Goal: Transaction & Acquisition: Book appointment/travel/reservation

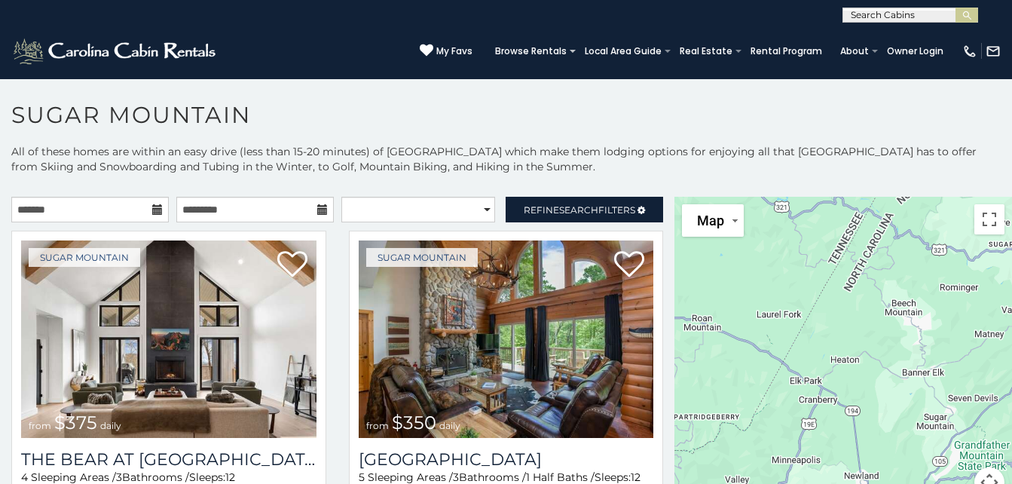
click at [152, 207] on icon at bounding box center [157, 209] width 11 height 11
click at [135, 201] on input "text" at bounding box center [89, 210] width 157 height 26
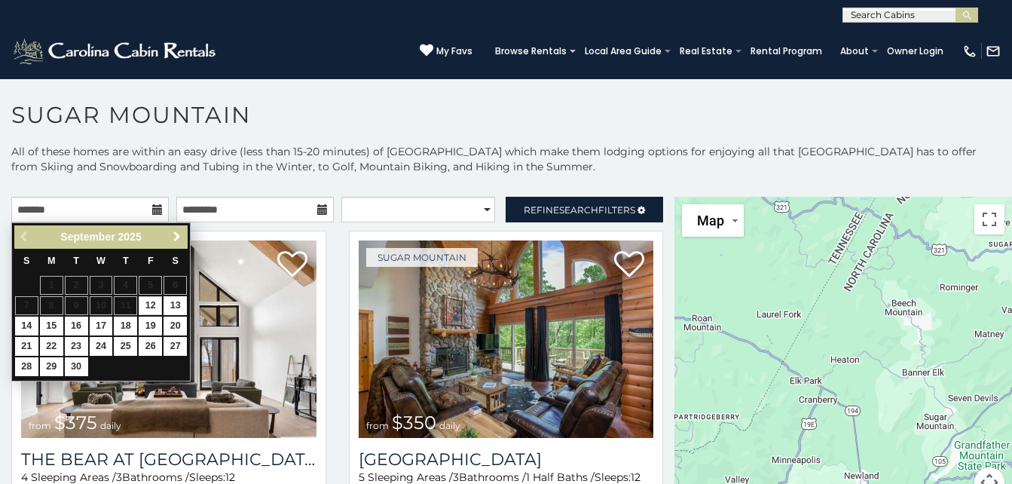
click at [176, 236] on span "Next" at bounding box center [177, 237] width 12 height 12
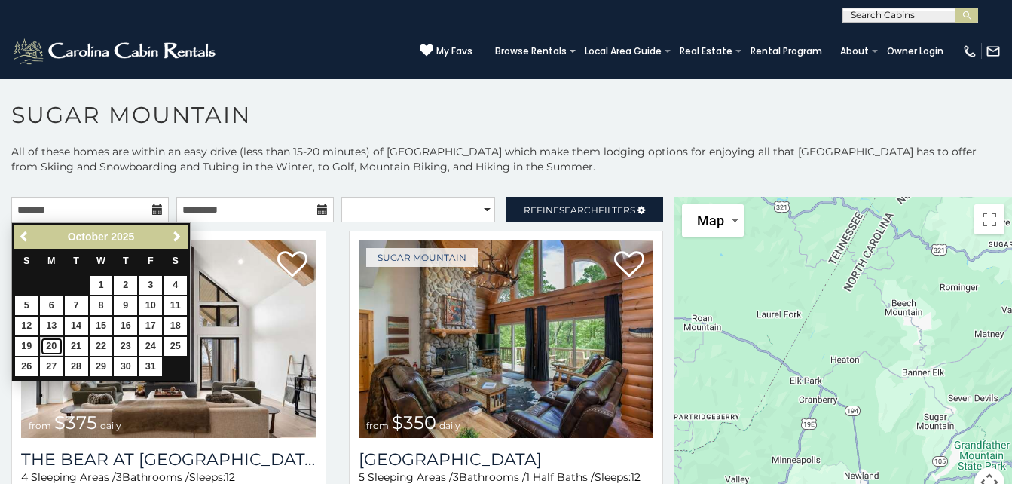
click at [49, 342] on link "20" at bounding box center [51, 346] width 23 height 19
type input "**********"
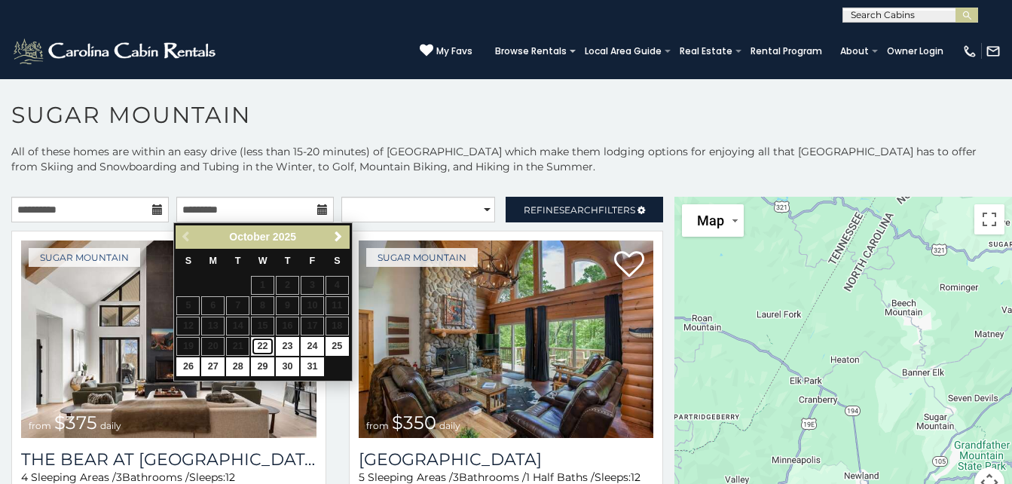
click at [261, 341] on link "22" at bounding box center [262, 346] width 23 height 19
type input "**********"
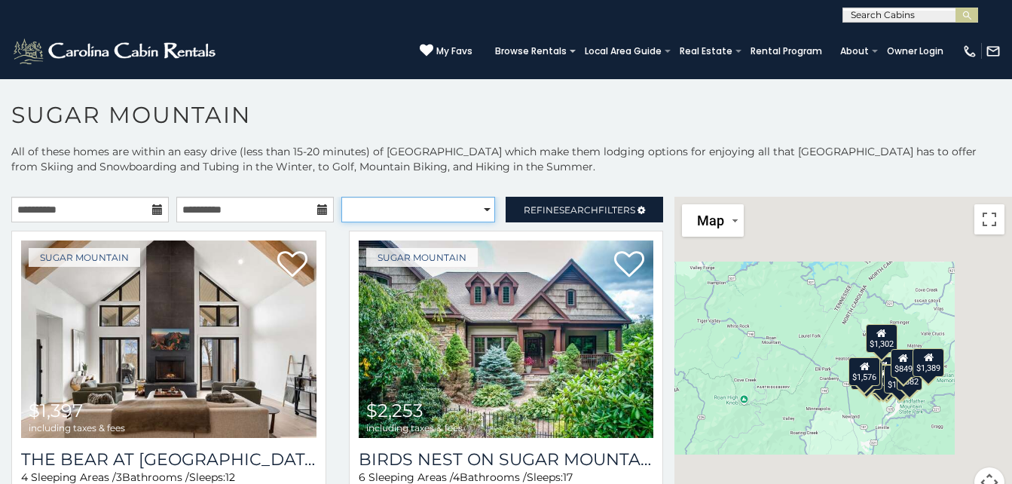
click at [476, 206] on select "**********" at bounding box center [418, 210] width 154 height 26
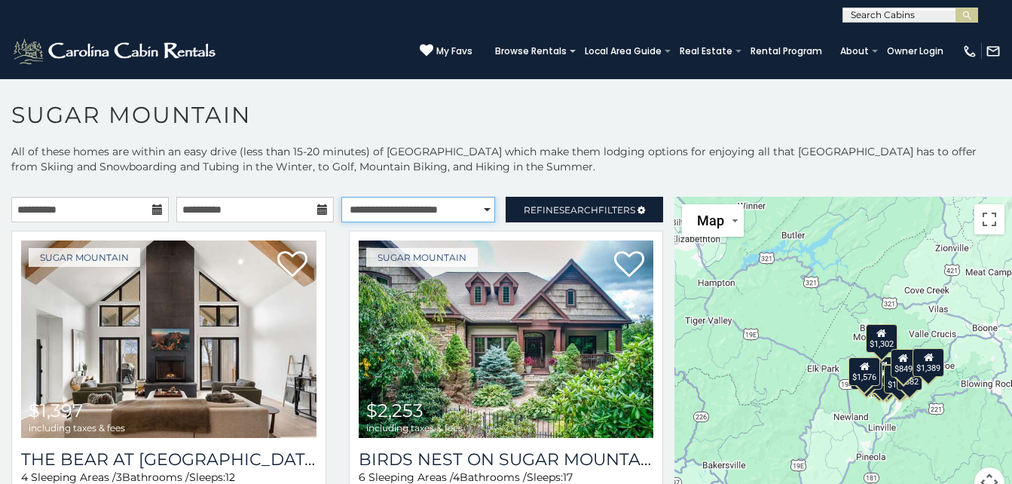
click at [341, 197] on select "**********" at bounding box center [418, 210] width 154 height 26
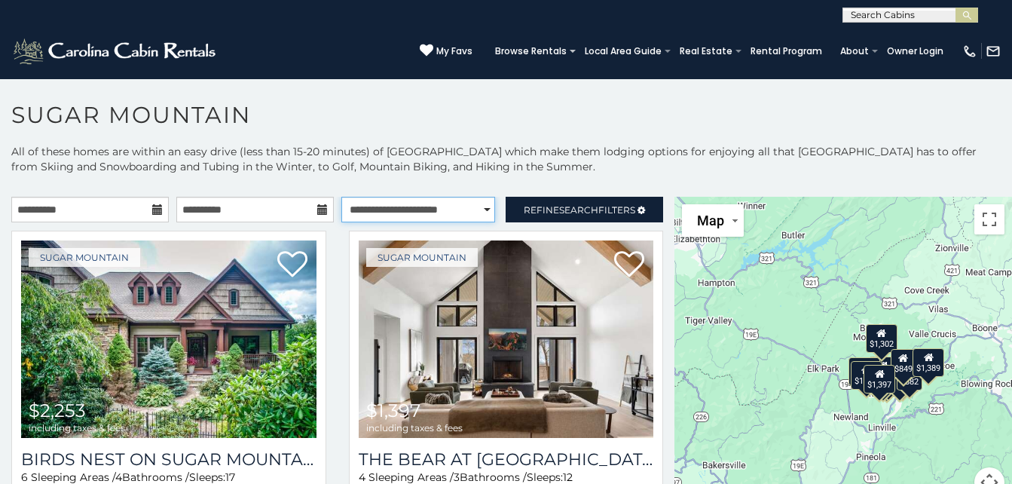
click at [478, 207] on select "**********" at bounding box center [418, 210] width 154 height 26
select select "**********"
click at [341, 197] on select "**********" at bounding box center [418, 210] width 154 height 26
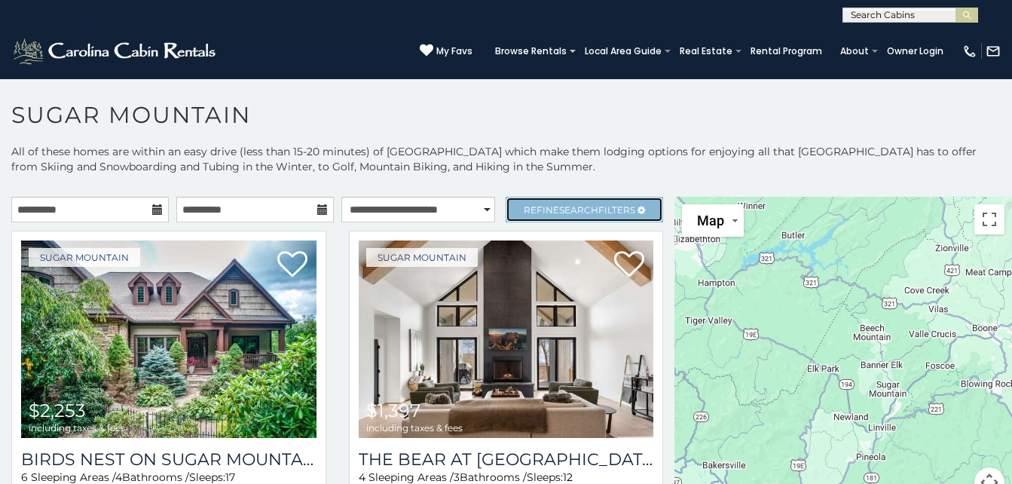
click at [569, 206] on span "Search" at bounding box center [578, 209] width 39 height 11
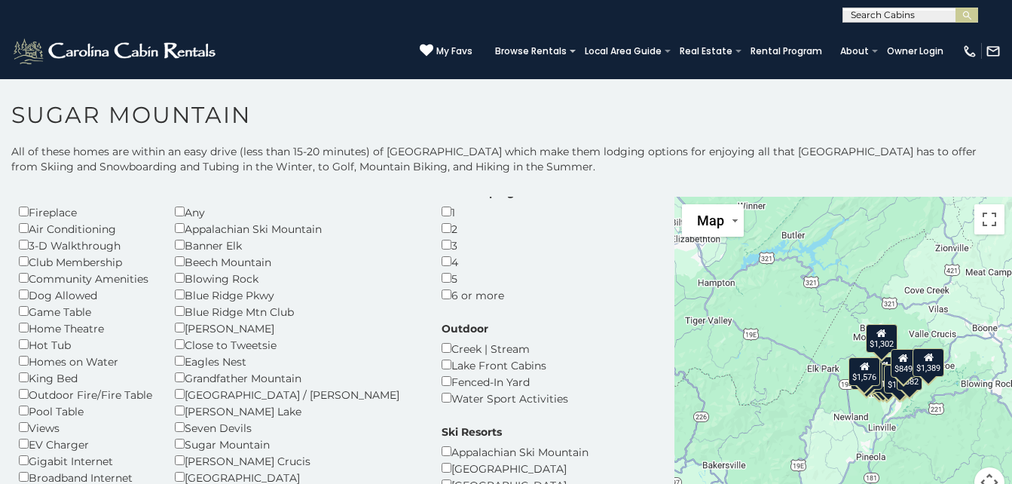
scroll to position [75, 0]
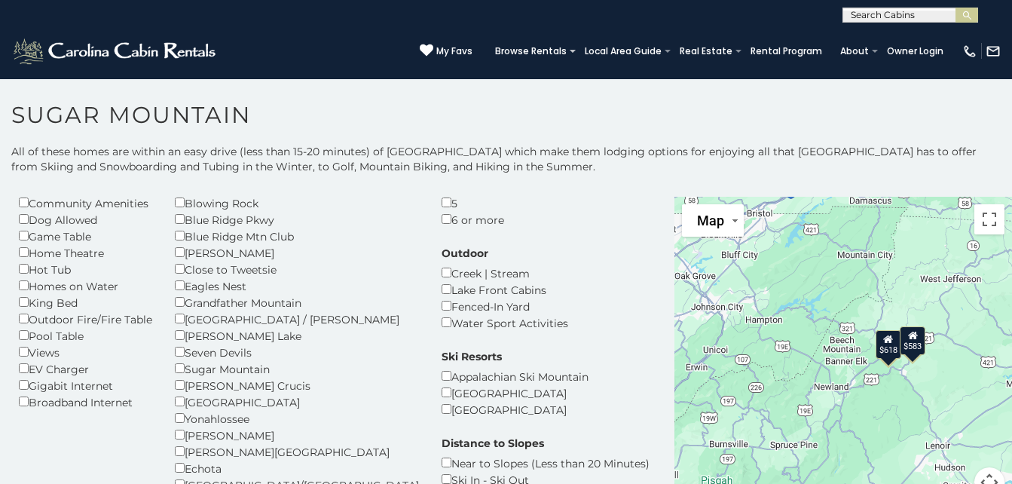
scroll to position [151, 0]
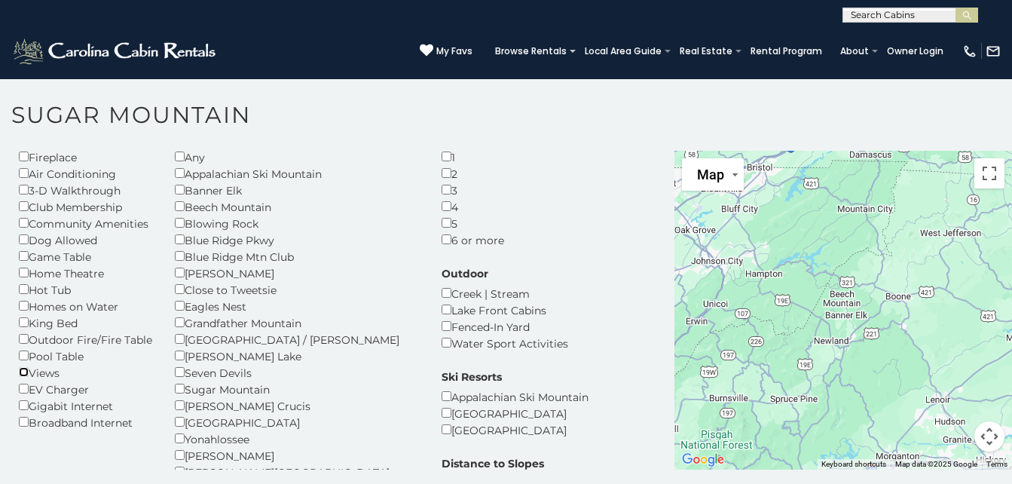
scroll to position [54, 0]
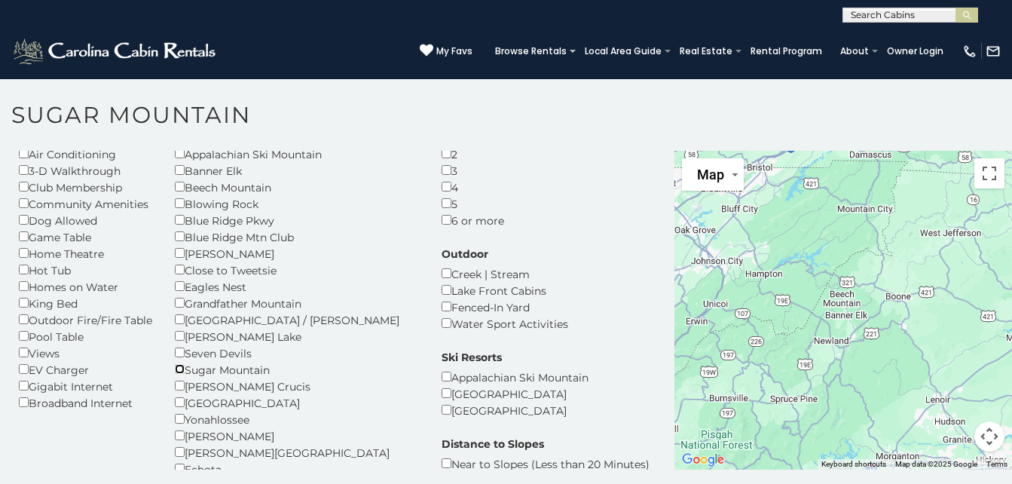
scroll to position [54, 0]
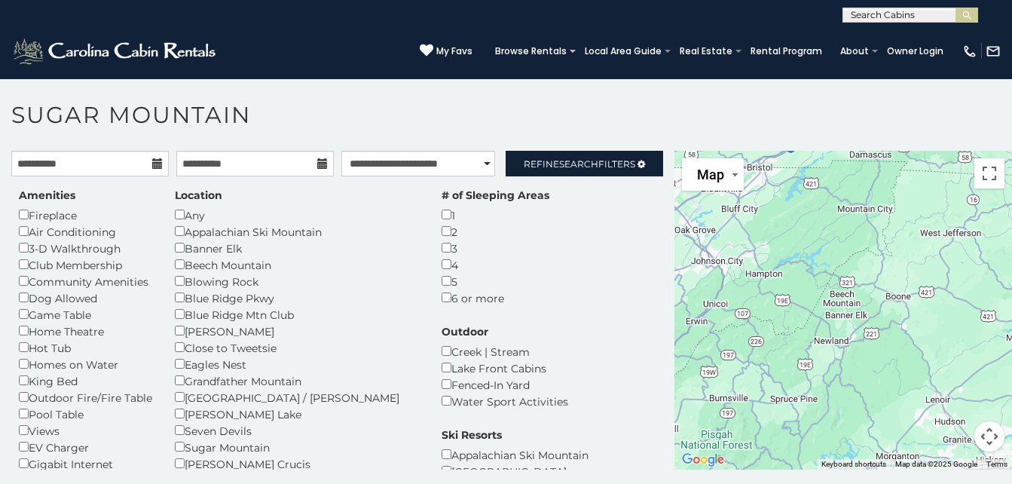
click at [441, 269] on div "4" at bounding box center [495, 264] width 108 height 17
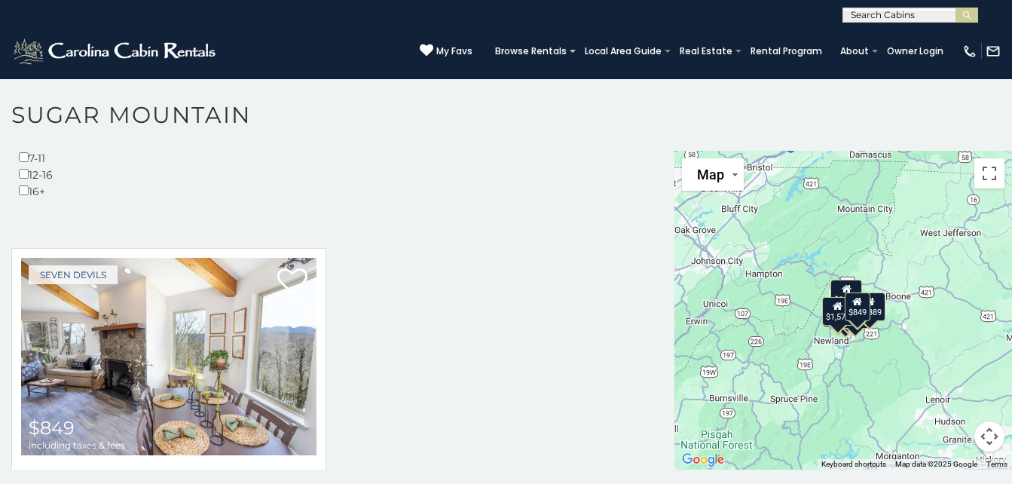
scroll to position [8, 0]
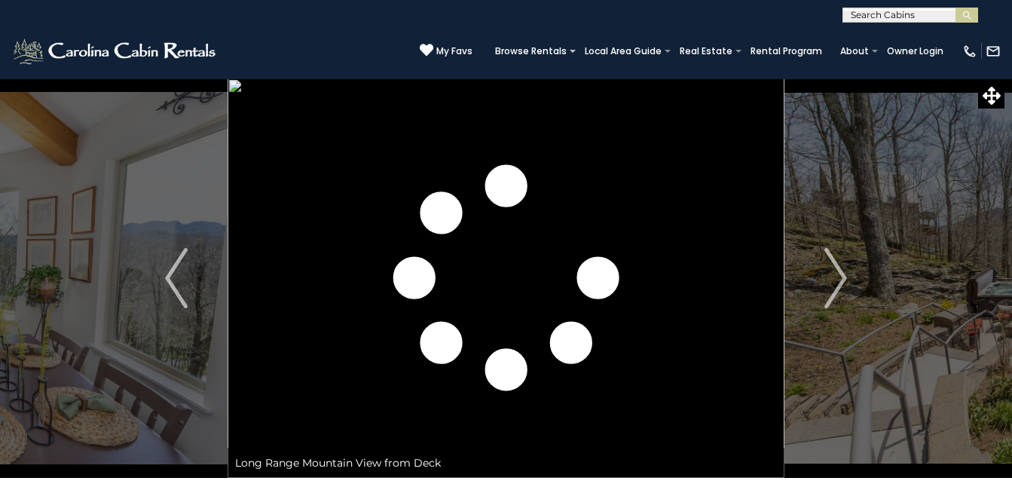
click at [842, 278] on img "Next" at bounding box center [835, 278] width 23 height 60
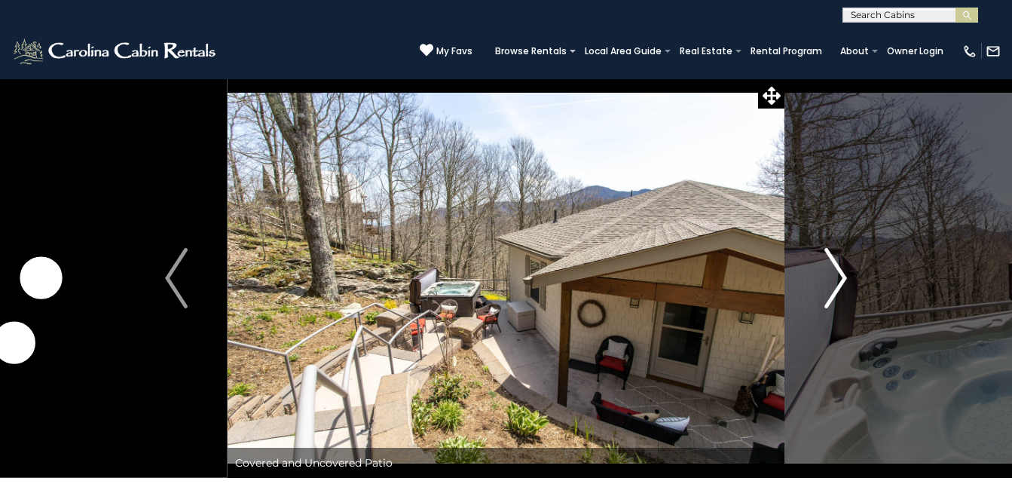
click at [847, 273] on button "Next" at bounding box center [835, 277] width 102 height 399
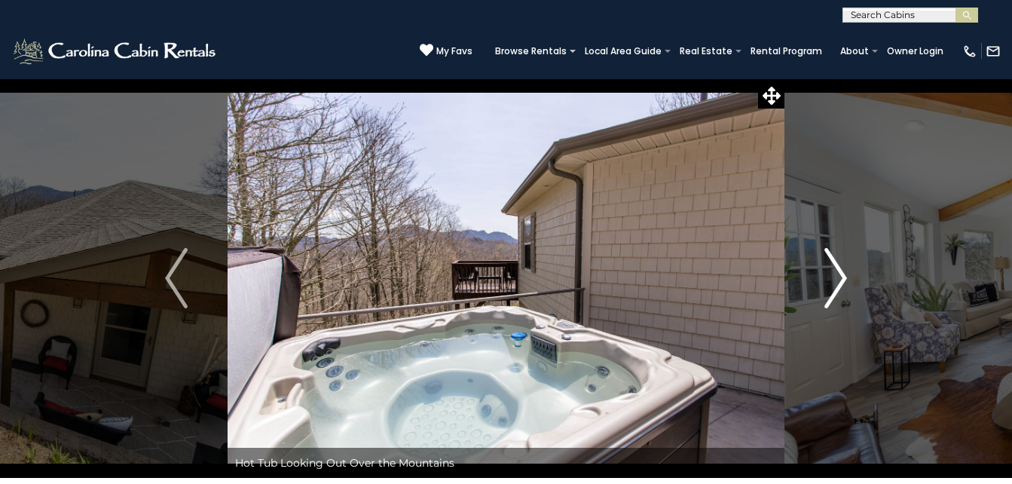
click at [841, 273] on img "Next" at bounding box center [835, 278] width 23 height 60
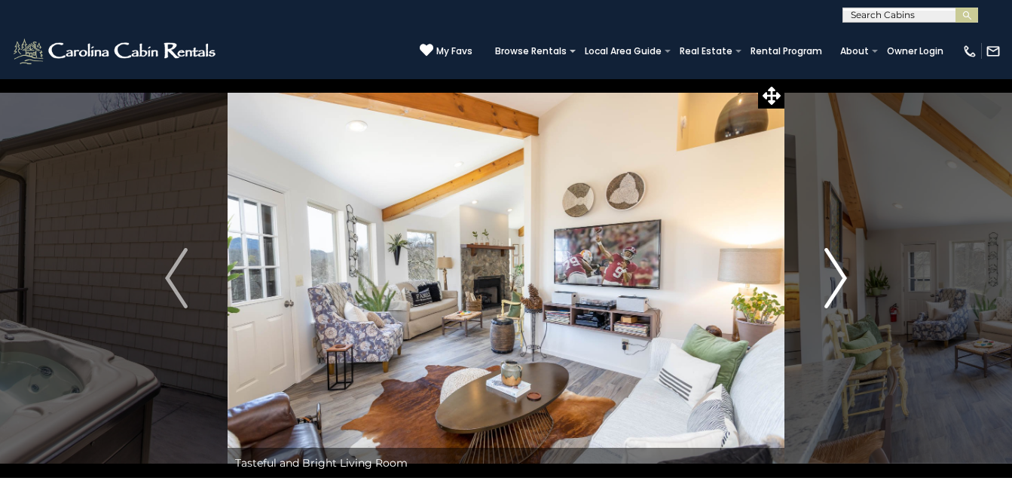
click at [841, 273] on img "Next" at bounding box center [835, 278] width 23 height 60
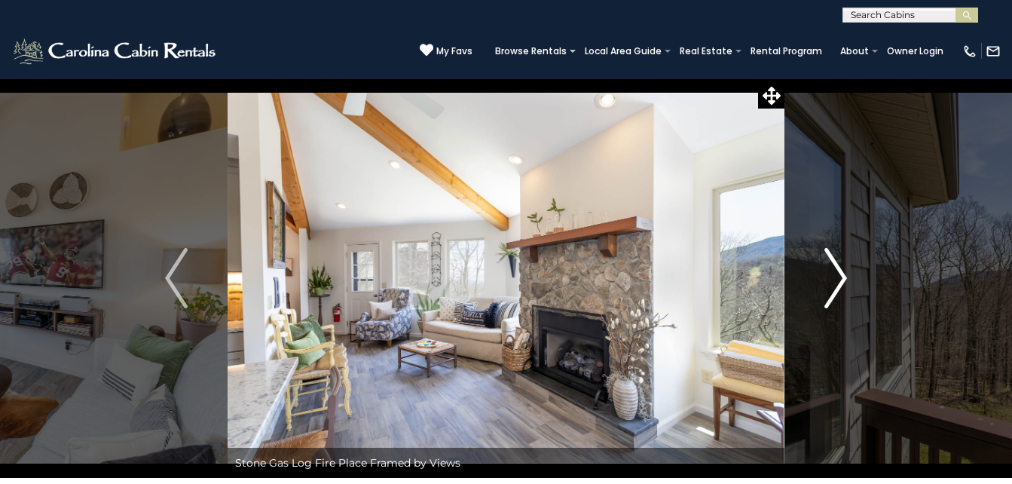
click at [841, 273] on img "Next" at bounding box center [835, 278] width 23 height 60
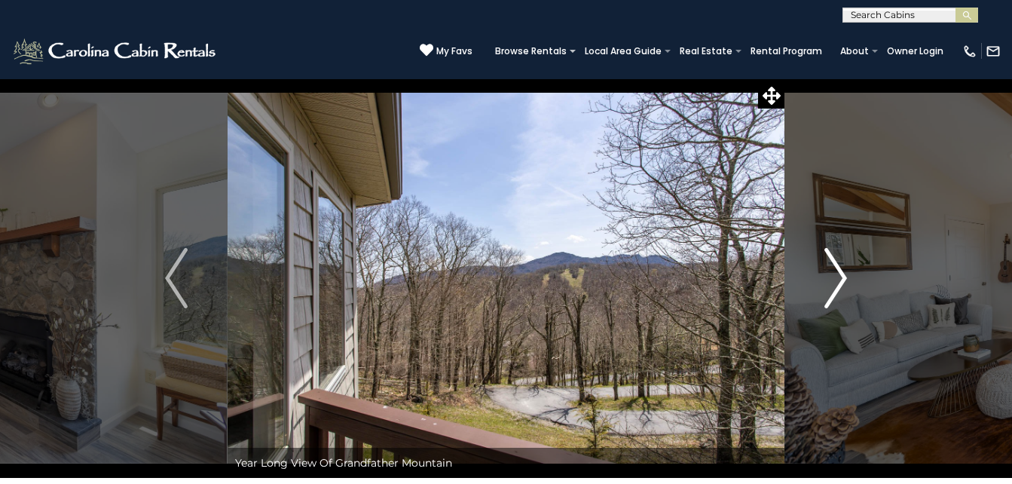
click at [841, 273] on img "Next" at bounding box center [835, 278] width 23 height 60
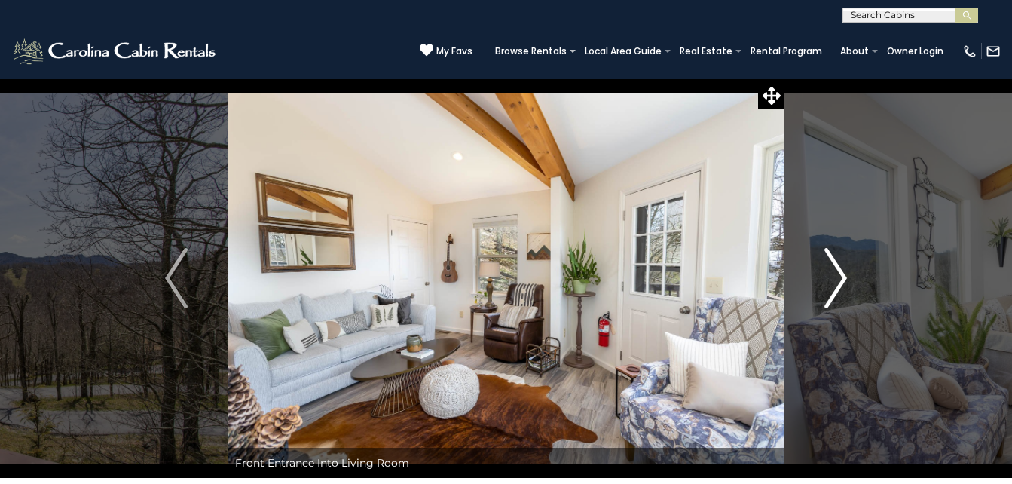
click at [841, 273] on img "Next" at bounding box center [835, 278] width 23 height 60
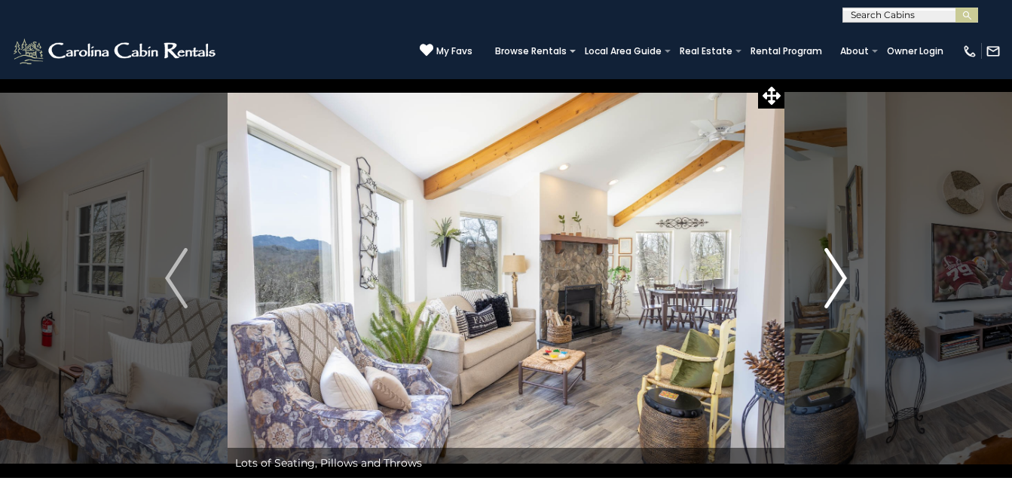
click at [841, 273] on img "Next" at bounding box center [835, 278] width 23 height 60
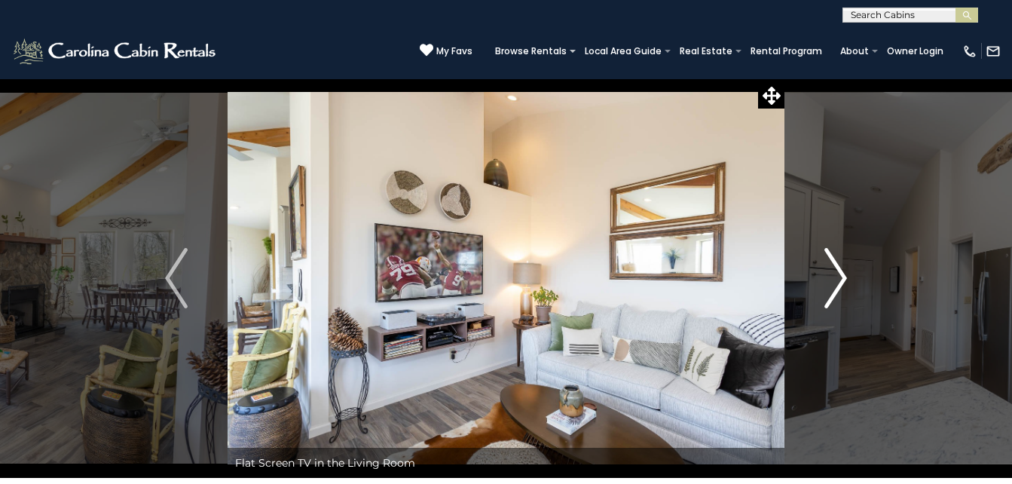
click at [841, 273] on img "Next" at bounding box center [835, 278] width 23 height 60
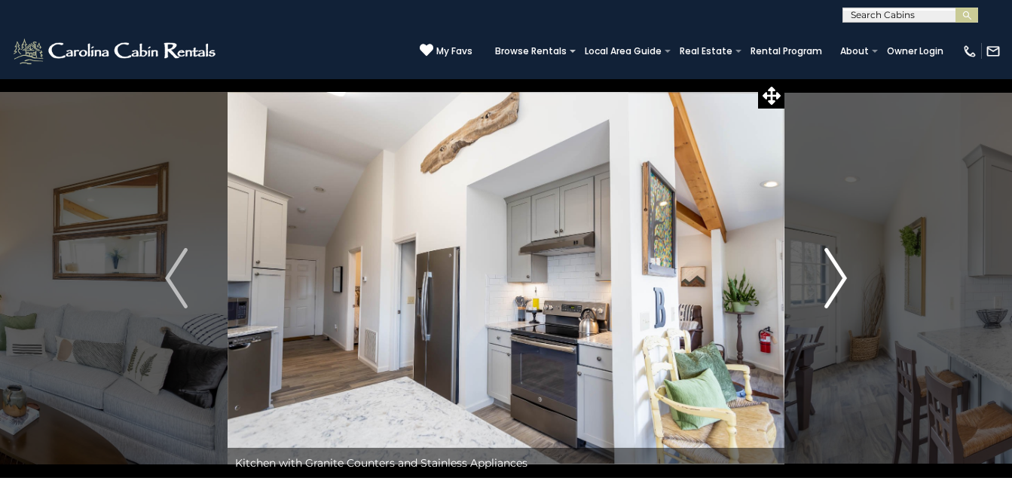
click at [841, 273] on img "Next" at bounding box center [835, 278] width 23 height 60
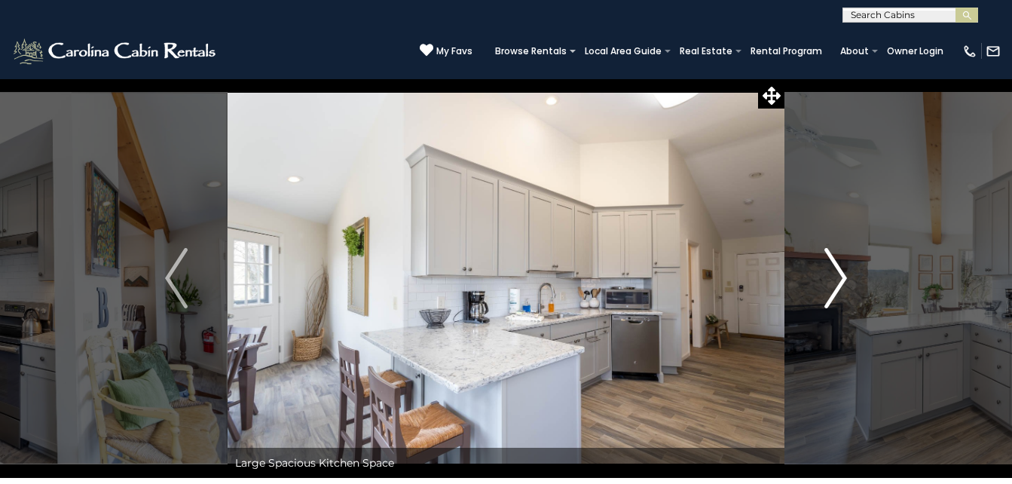
click at [841, 273] on img "Next" at bounding box center [835, 278] width 23 height 60
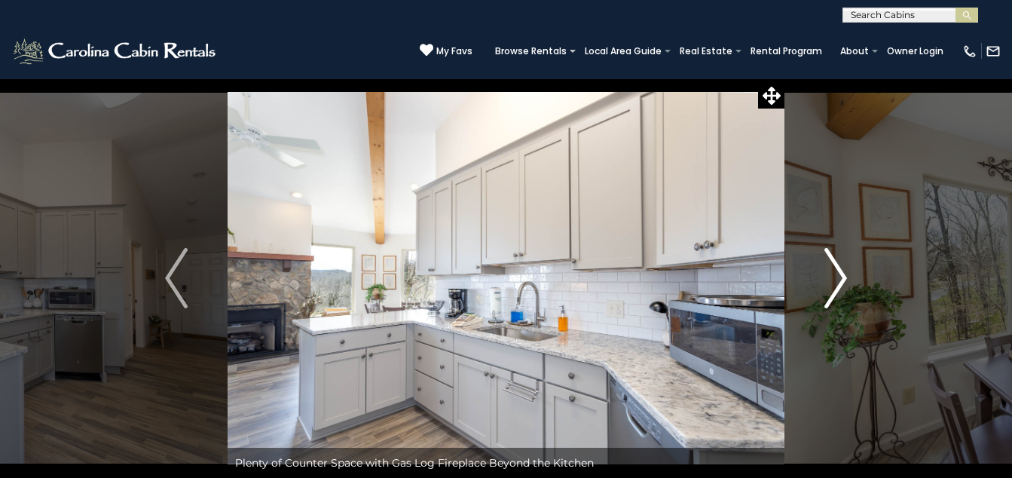
click at [841, 273] on img "Next" at bounding box center [835, 278] width 23 height 60
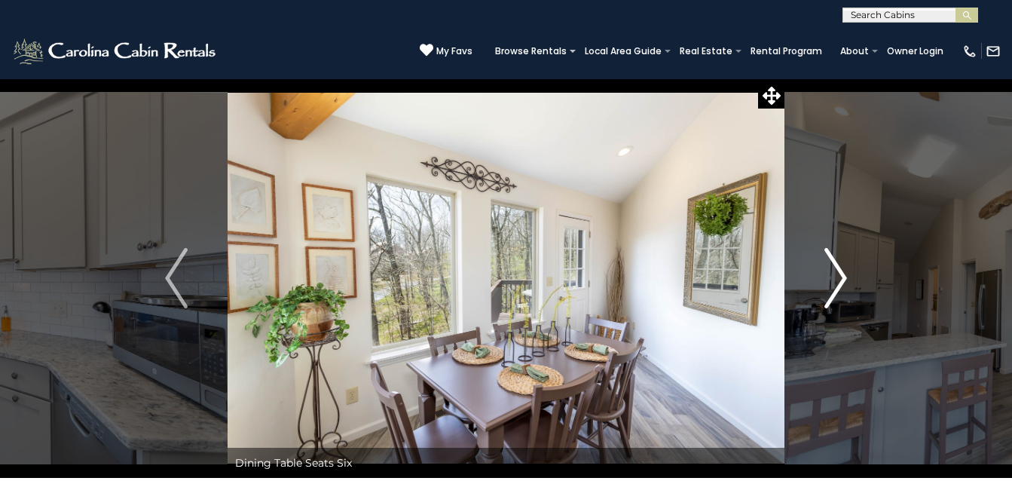
click at [841, 273] on img "Next" at bounding box center [835, 278] width 23 height 60
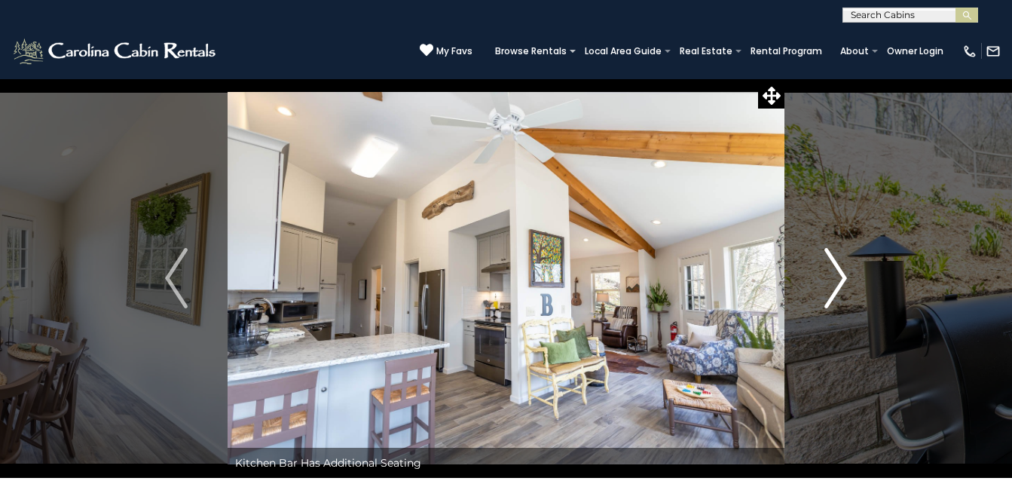
click at [841, 273] on img "Next" at bounding box center [835, 278] width 23 height 60
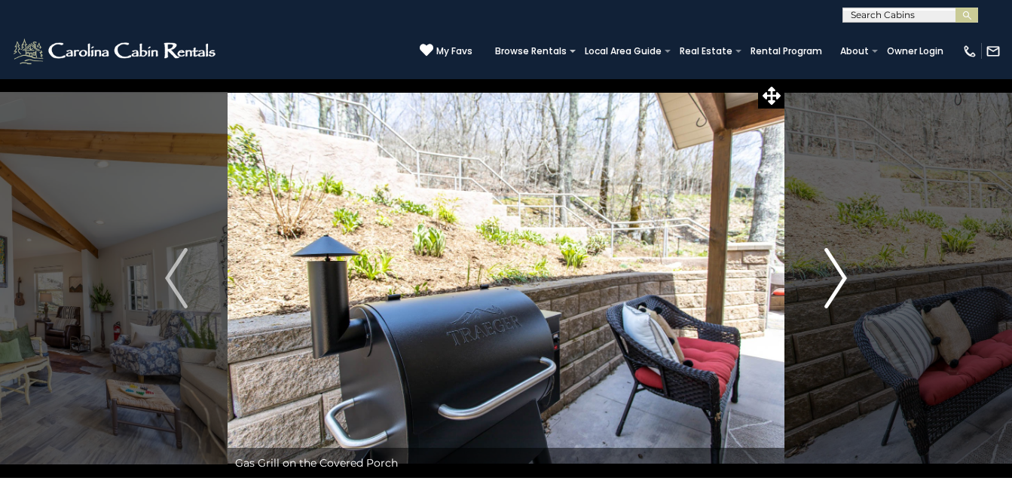
click at [841, 273] on img "Next" at bounding box center [835, 278] width 23 height 60
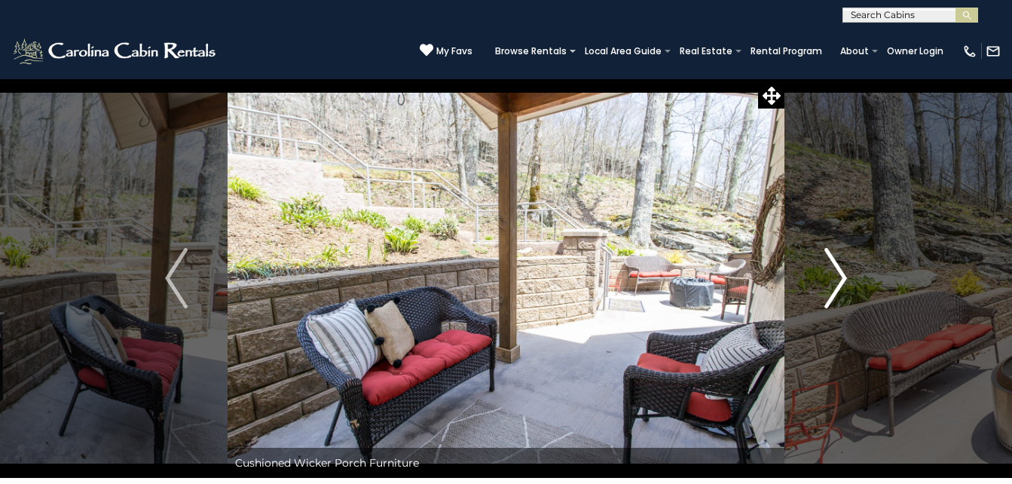
click at [841, 273] on img "Next" at bounding box center [835, 278] width 23 height 60
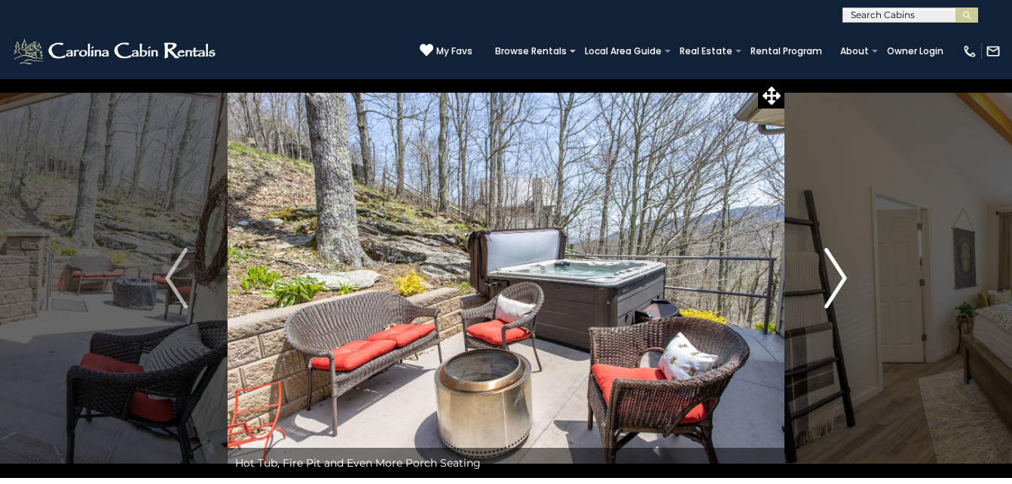
click at [841, 273] on img "Next" at bounding box center [835, 278] width 23 height 60
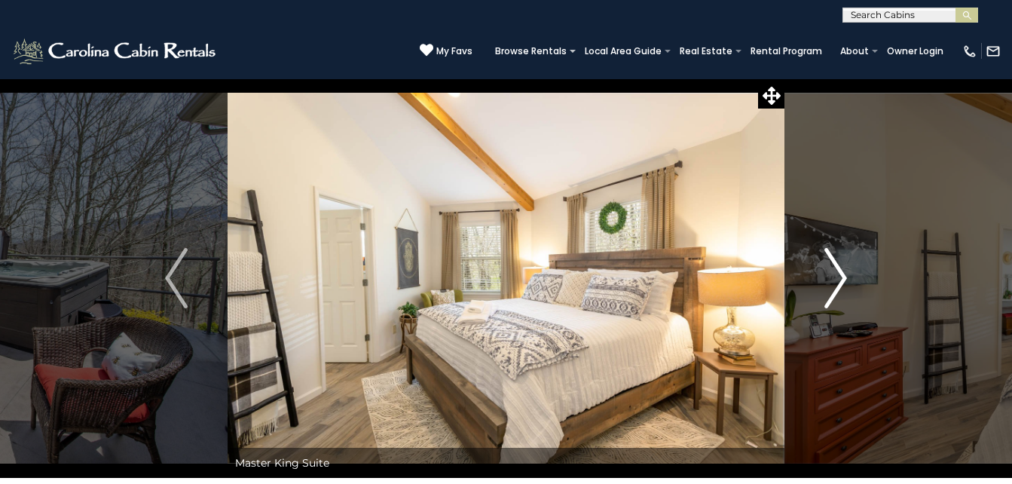
click at [841, 273] on img "Next" at bounding box center [835, 278] width 23 height 60
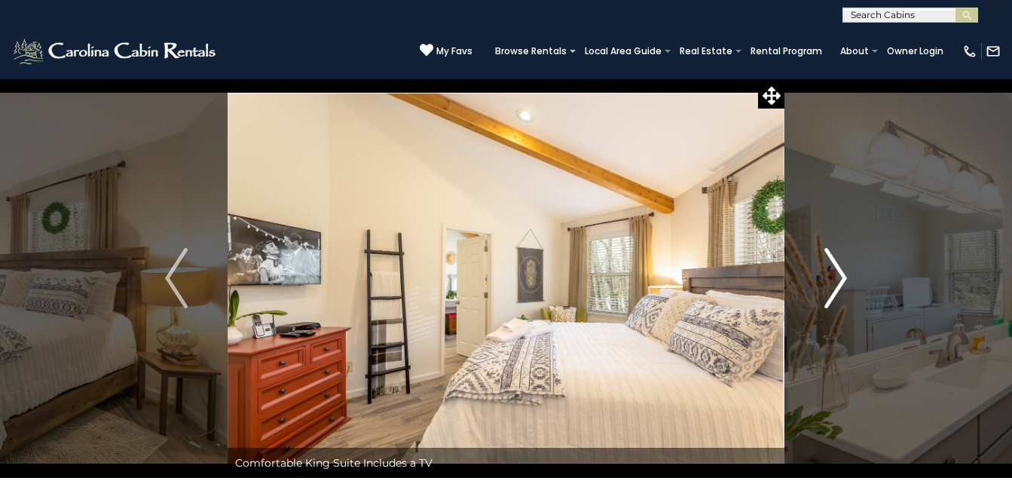
click at [841, 273] on img "Next" at bounding box center [835, 278] width 23 height 60
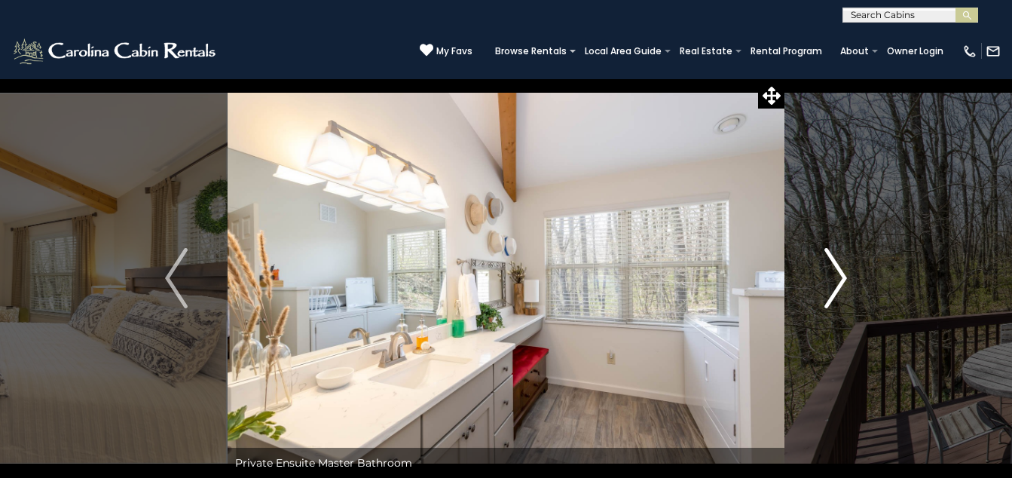
click at [841, 273] on img "Next" at bounding box center [835, 278] width 23 height 60
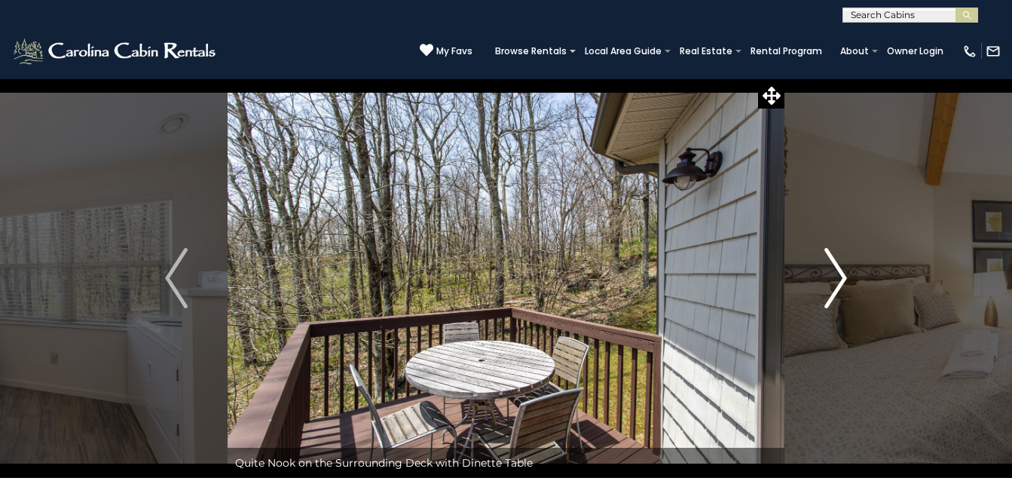
click at [841, 273] on img "Next" at bounding box center [835, 278] width 23 height 60
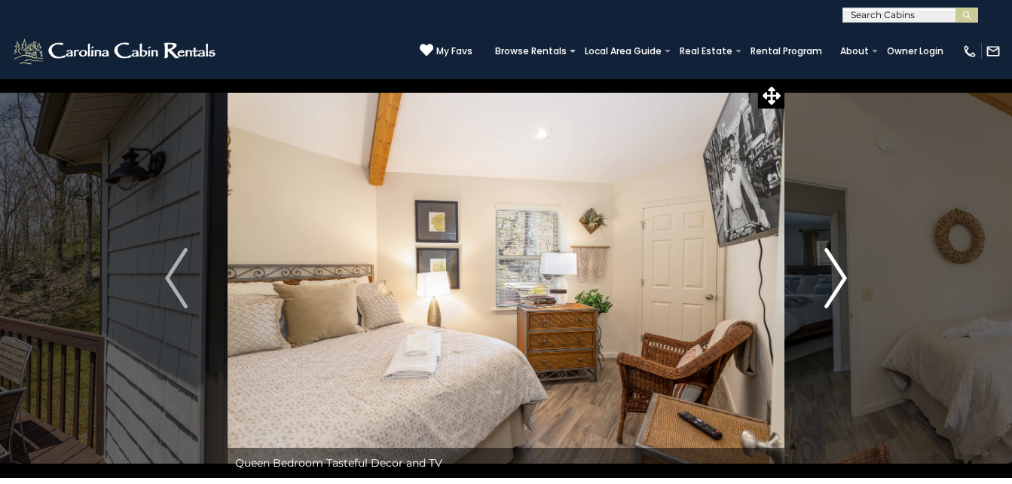
click at [841, 273] on img "Next" at bounding box center [835, 278] width 23 height 60
